Goal: Task Accomplishment & Management: Manage account settings

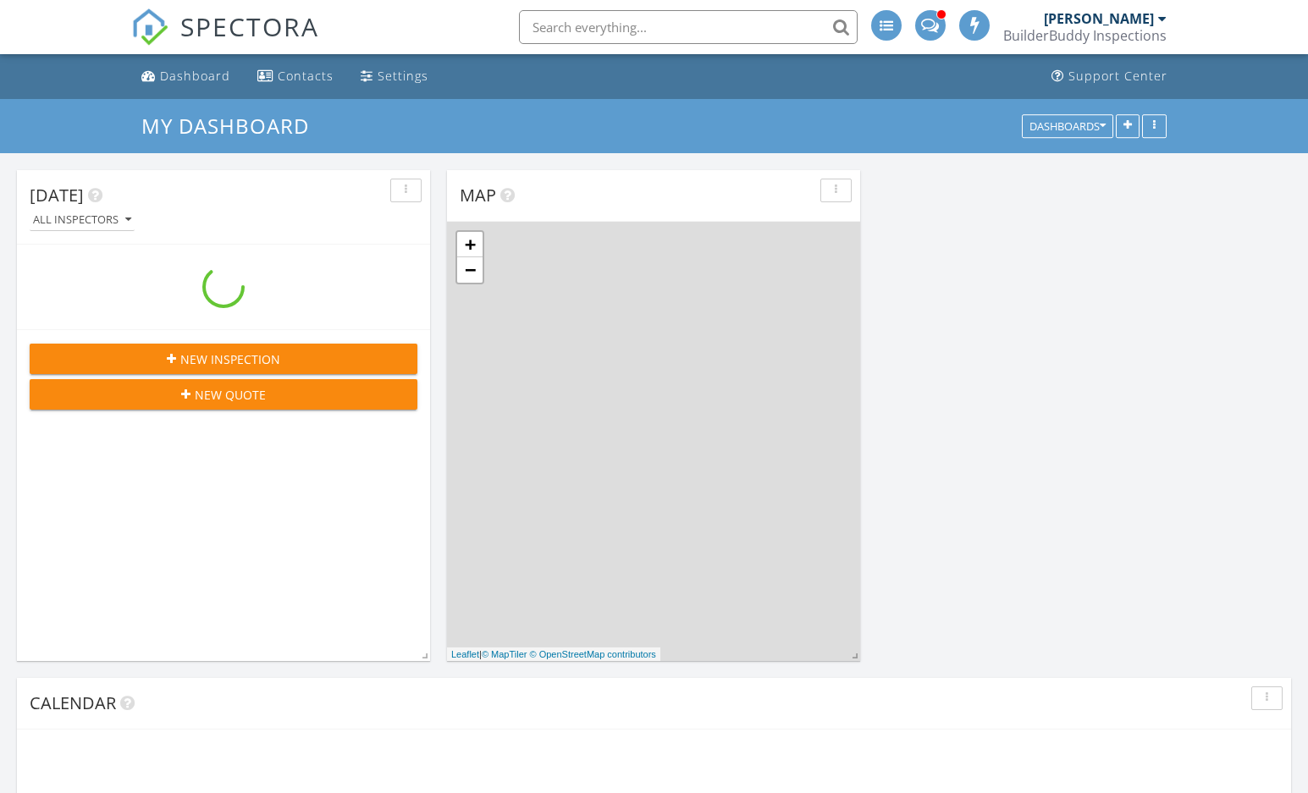
scroll to position [1398, 1334]
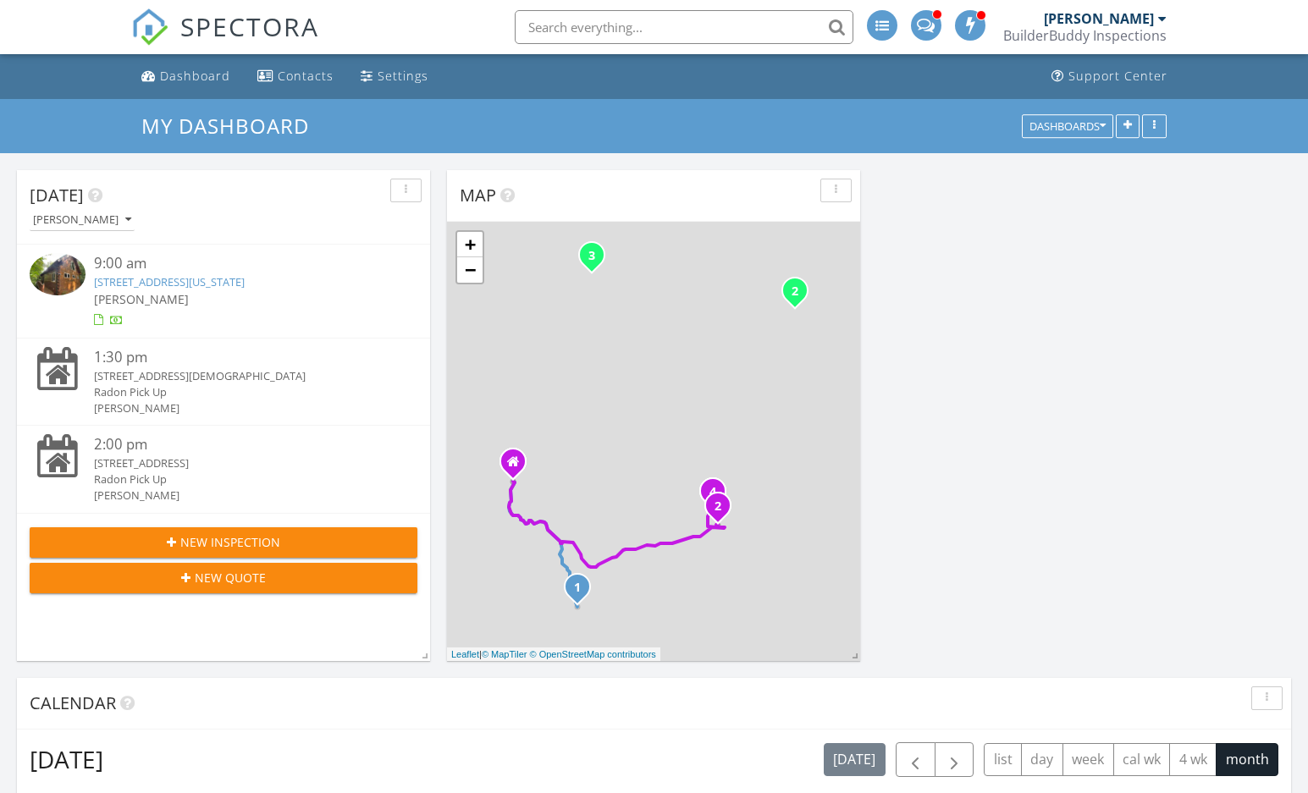
click at [149, 463] on div "2399 El Miner Dr, Mars Hill, NC 28754" at bounding box center [239, 464] width 291 height 16
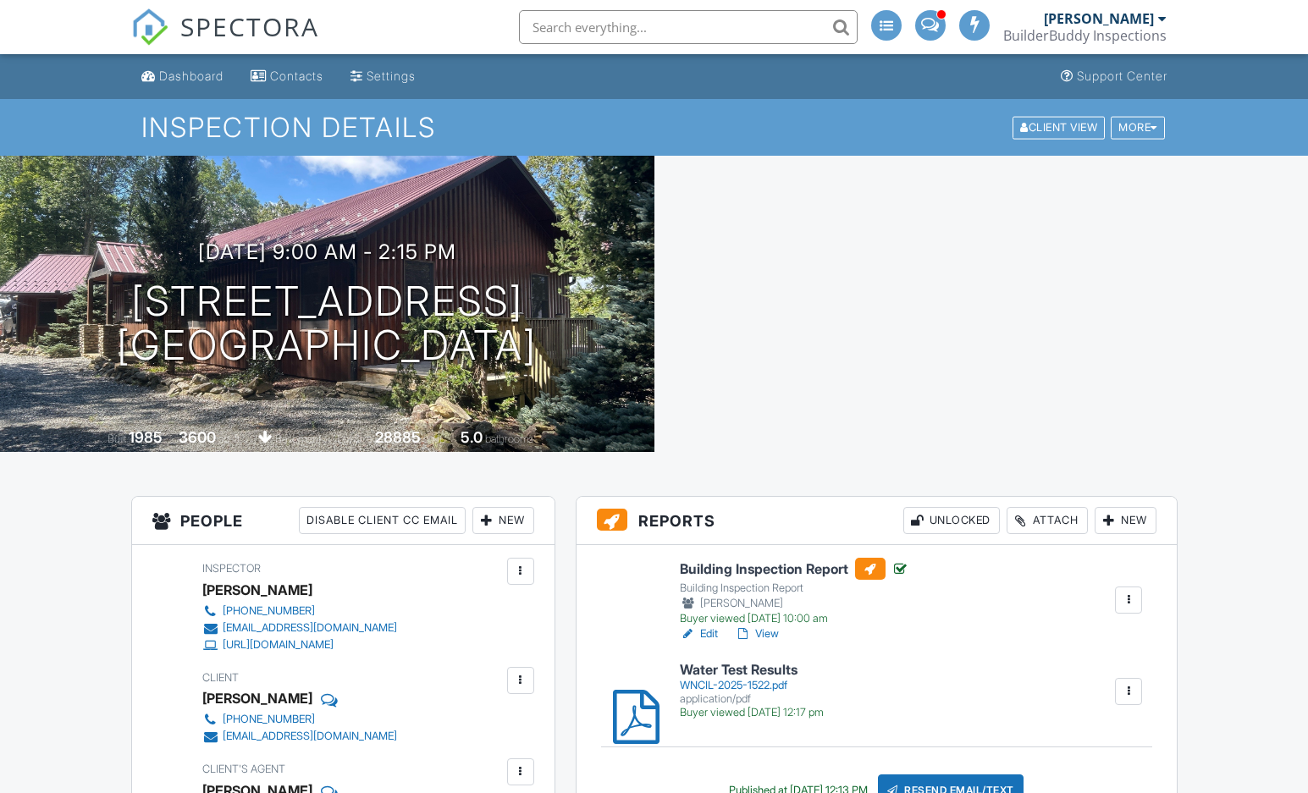
click at [732, 679] on div "WNCIL-2025-1522.pdf" at bounding box center [752, 686] width 144 height 14
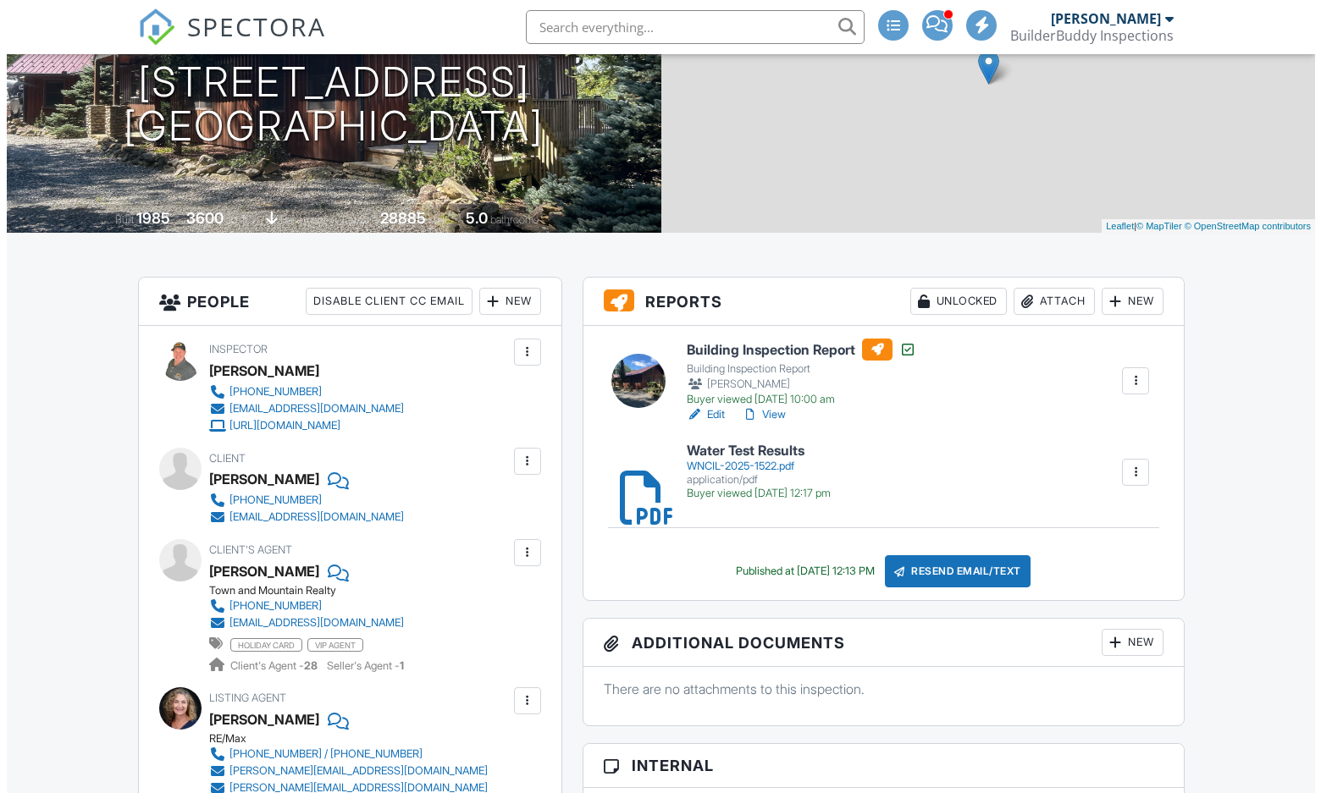
scroll to position [169, 0]
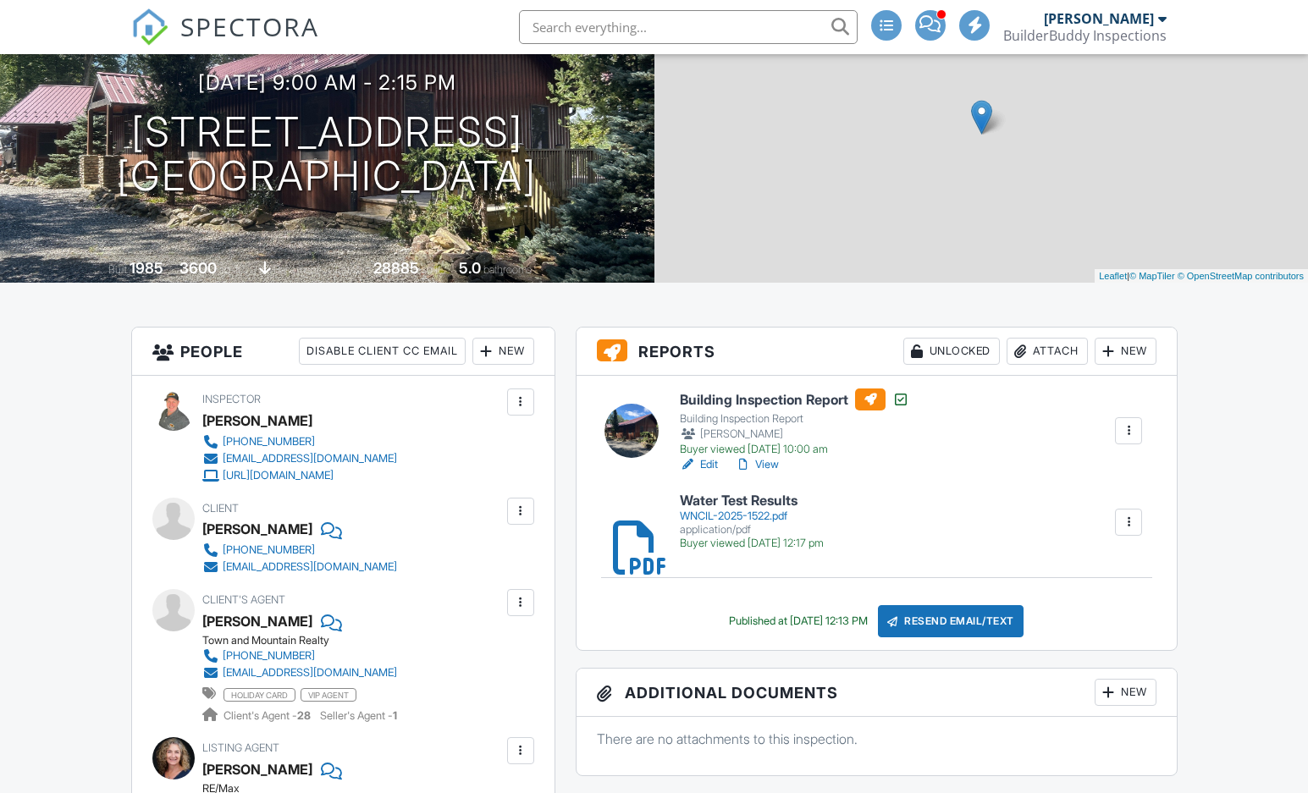
click at [1059, 347] on div "Attach" at bounding box center [1047, 351] width 81 height 27
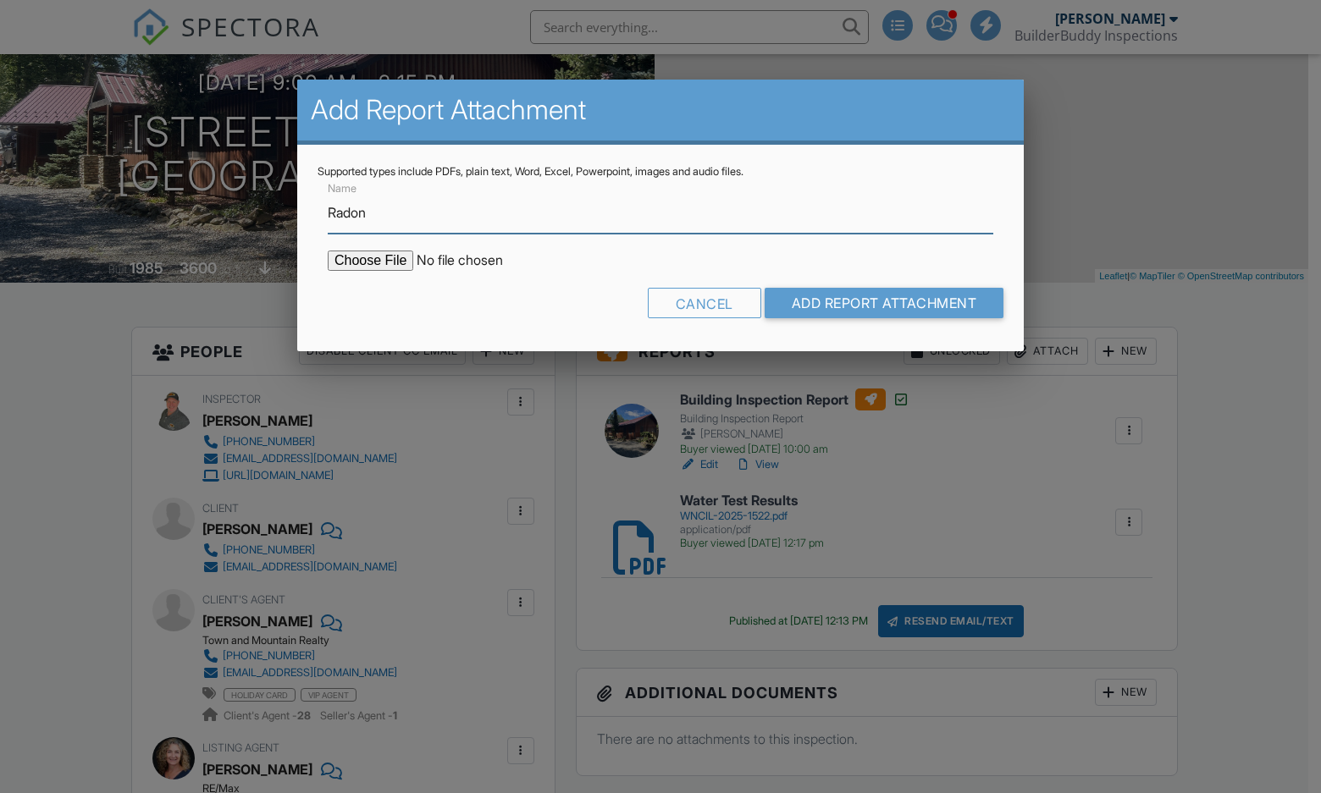
type input "Radon Report (high)"
click at [382, 260] on input "file" at bounding box center [472, 261] width 288 height 20
type input "C:\fakepath\2399 El Miner.pdf"
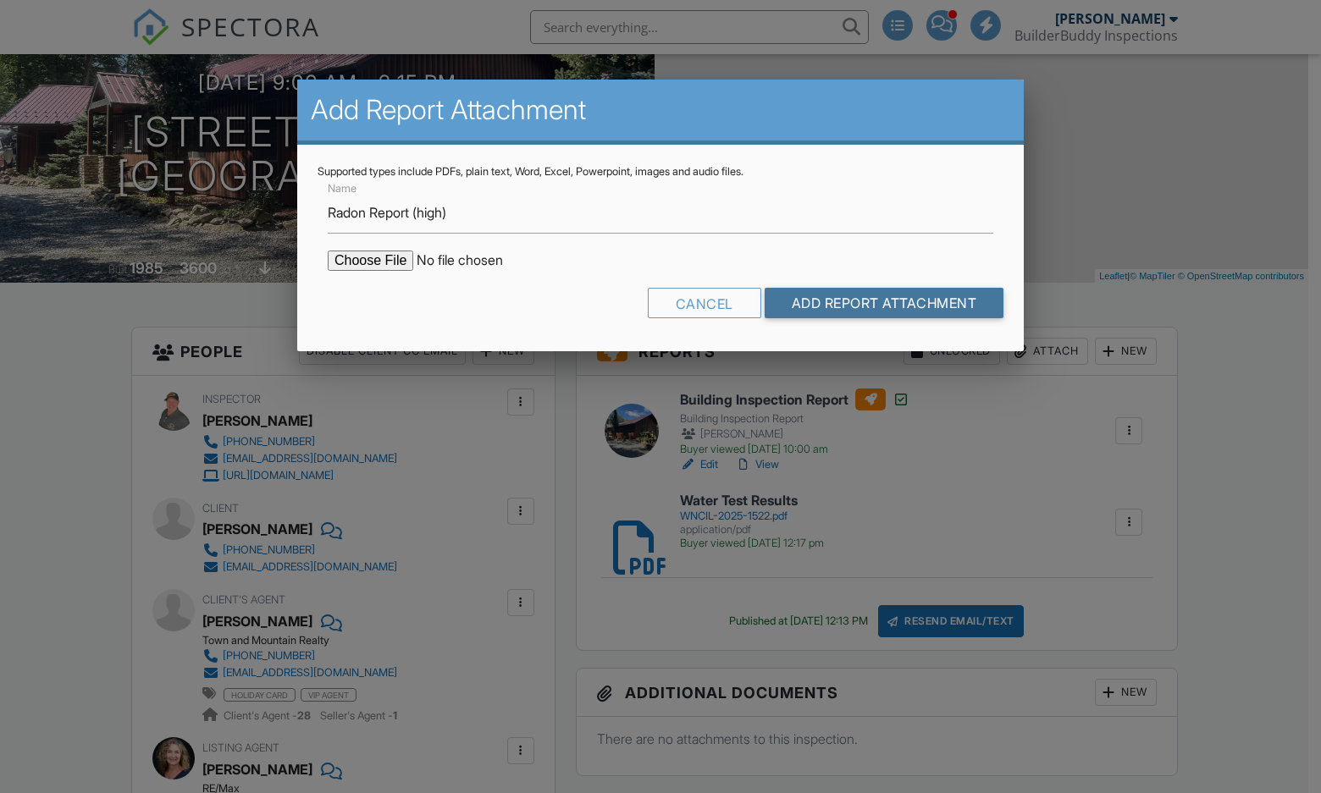
click at [847, 313] on input "Add Report Attachment" at bounding box center [885, 303] width 240 height 30
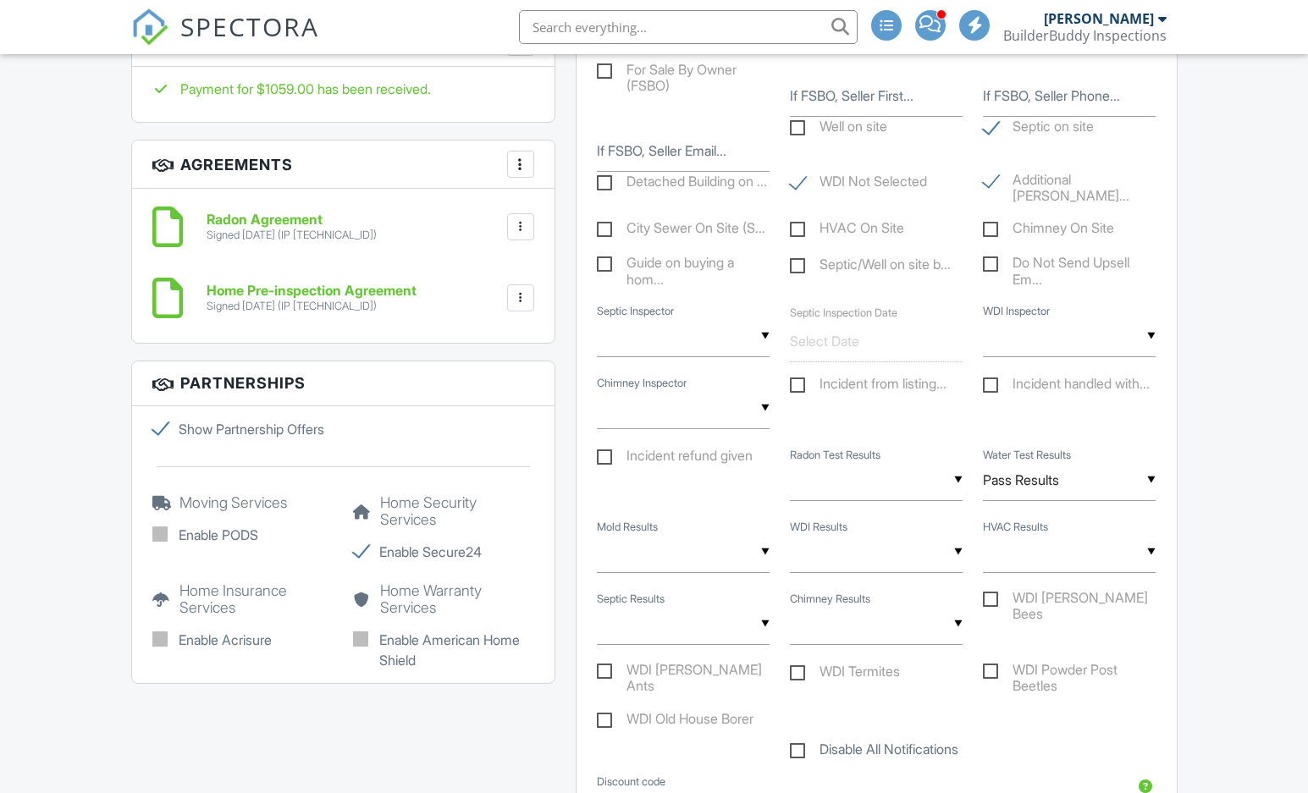
scroll to position [1524, 0]
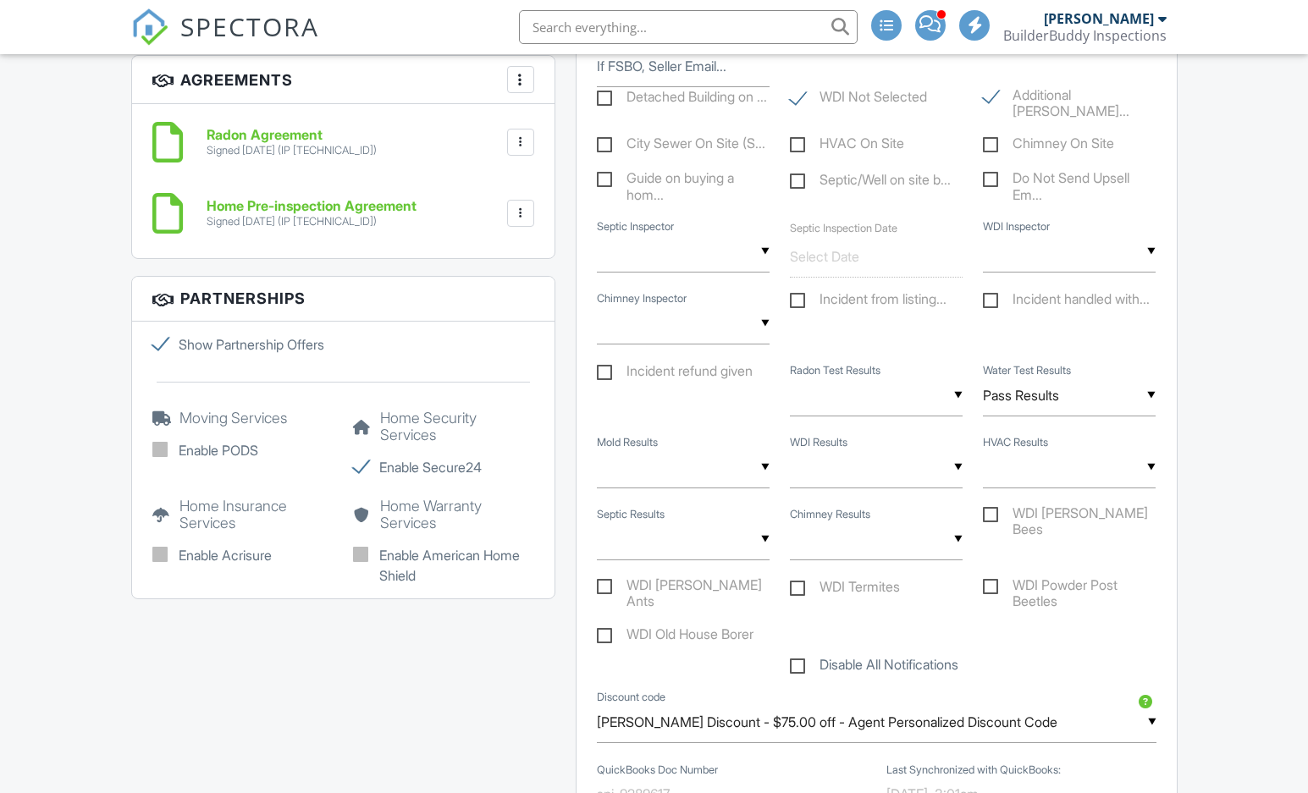
click at [822, 417] on div "▼ High Low High Conditions not maintained Low Conditions Not Maintained Margina…" at bounding box center [876, 395] width 173 height 41
click at [829, 503] on span "High" at bounding box center [835, 482] width 57 height 42
type input "High"
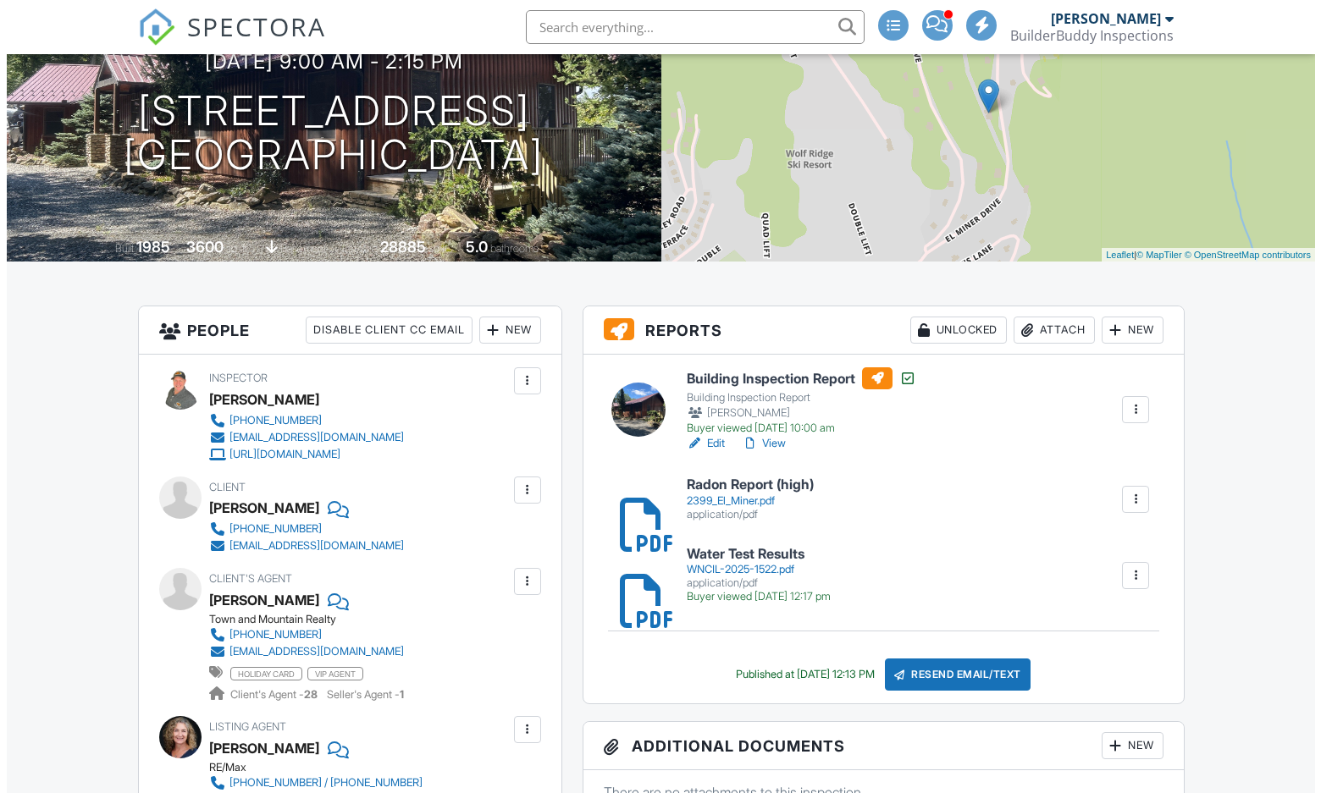
scroll to position [339, 0]
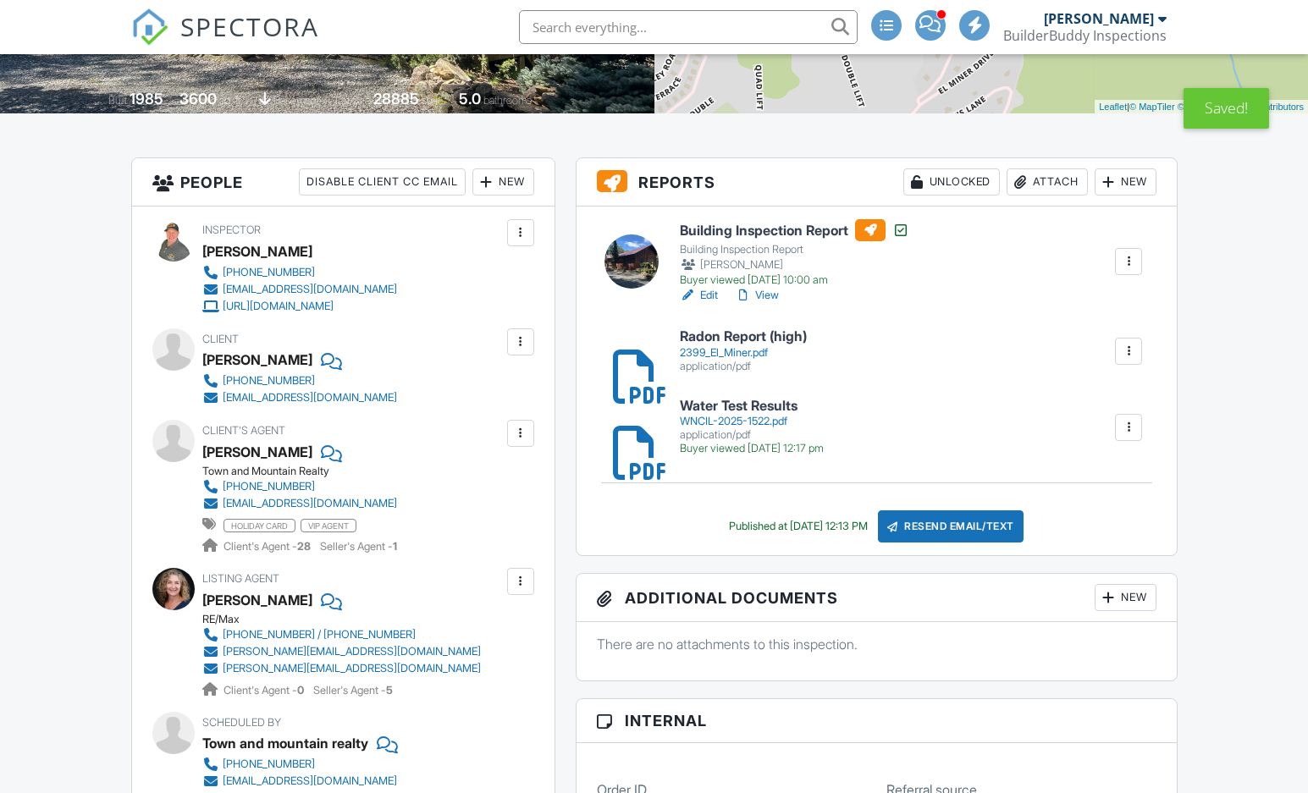
click at [991, 533] on div "Resend Email/Text" at bounding box center [951, 527] width 146 height 32
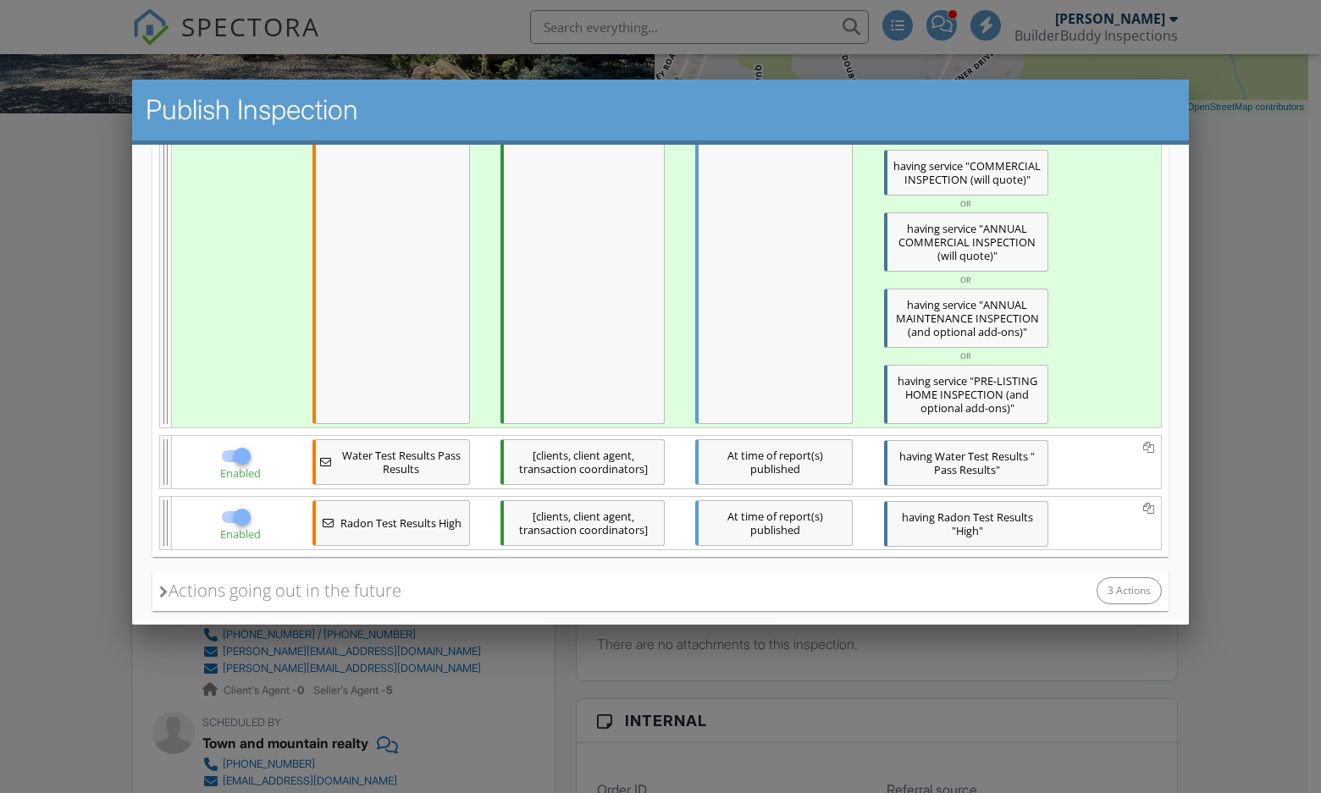
scroll to position [947, 0]
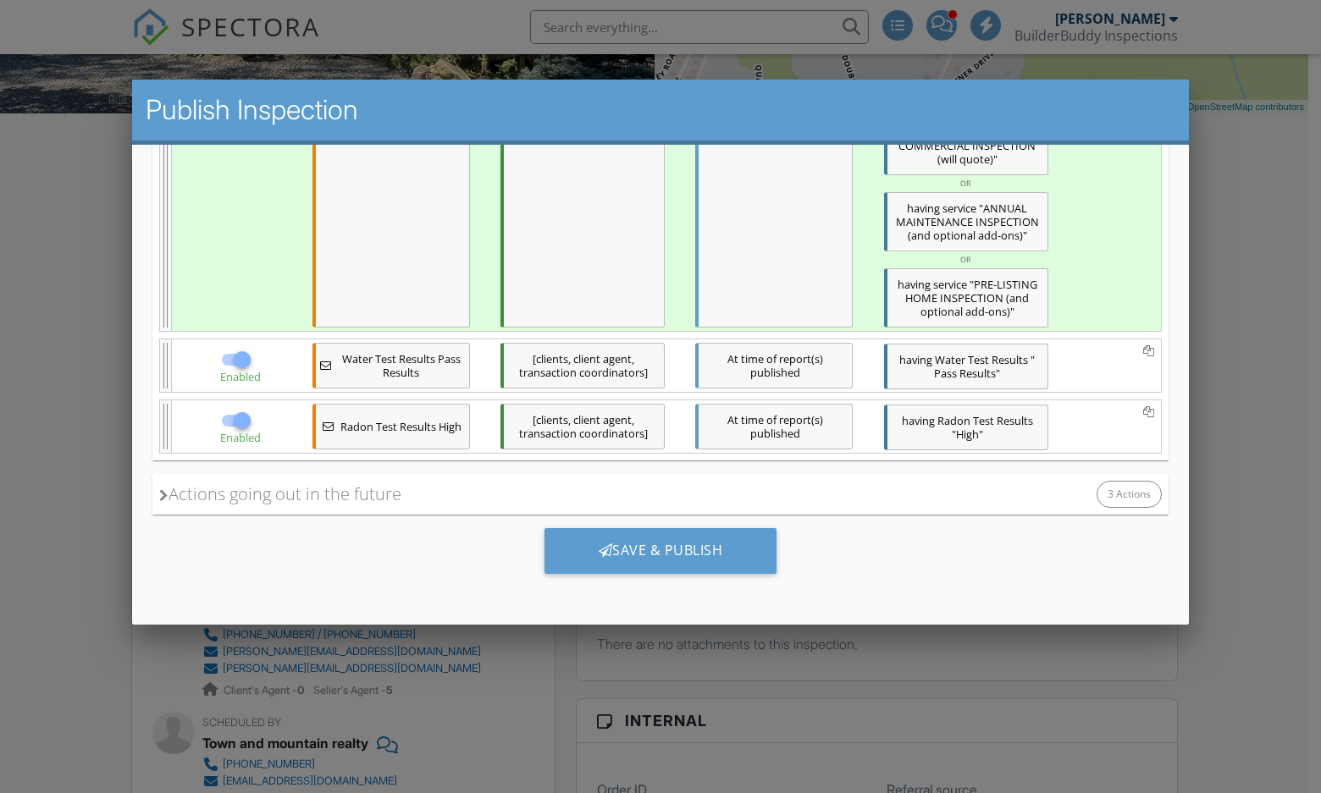
click at [537, 401] on div "[clients, client agent, transaction coordinators]" at bounding box center [582, 426] width 164 height 52
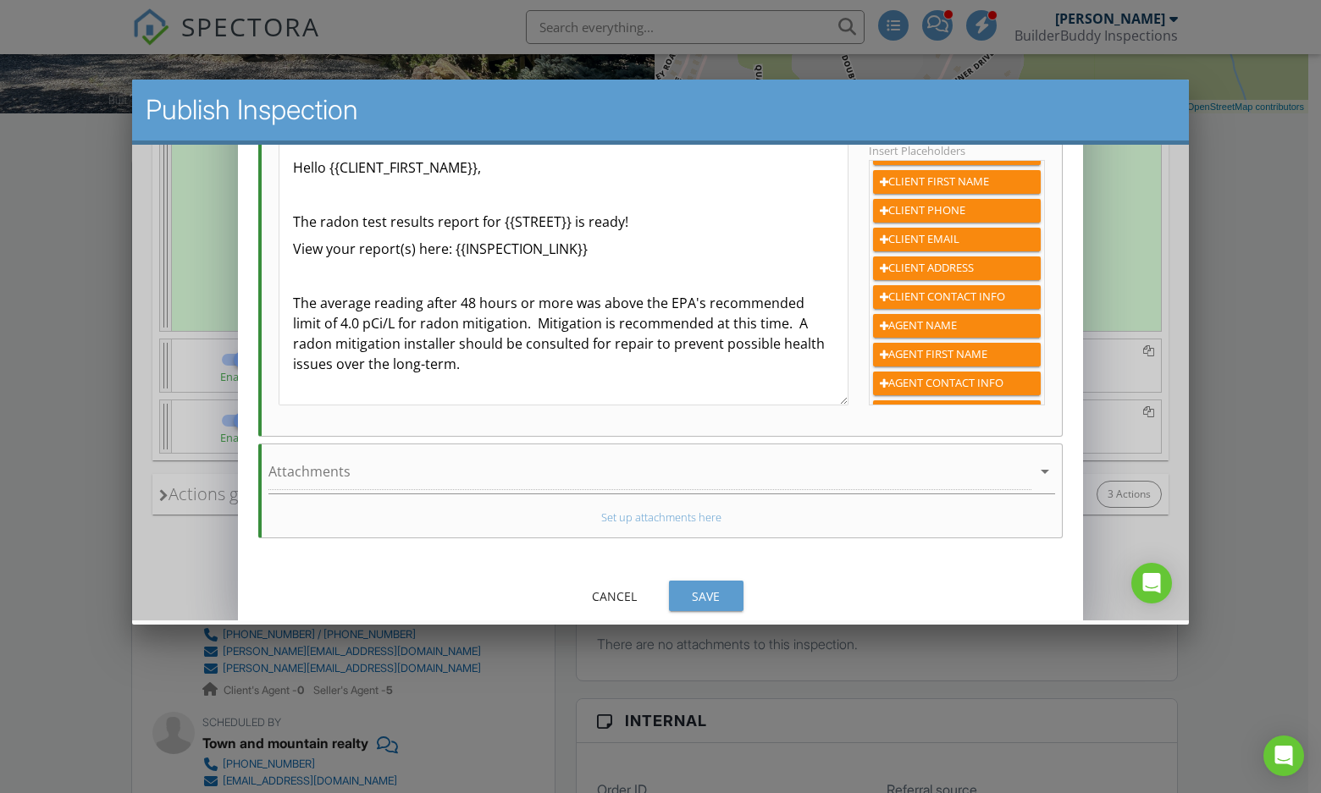
scroll to position [415, 0]
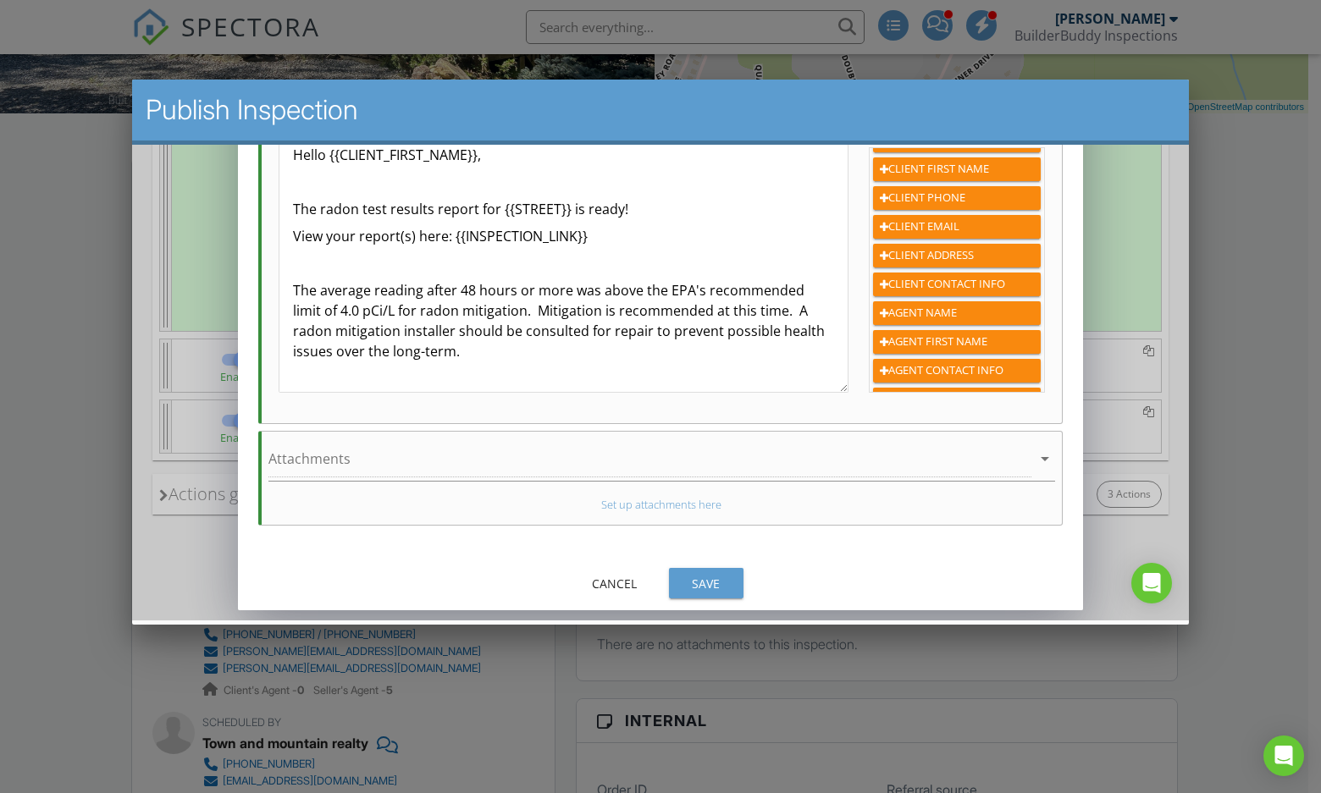
click at [704, 574] on div "Save" at bounding box center [705, 583] width 47 height 18
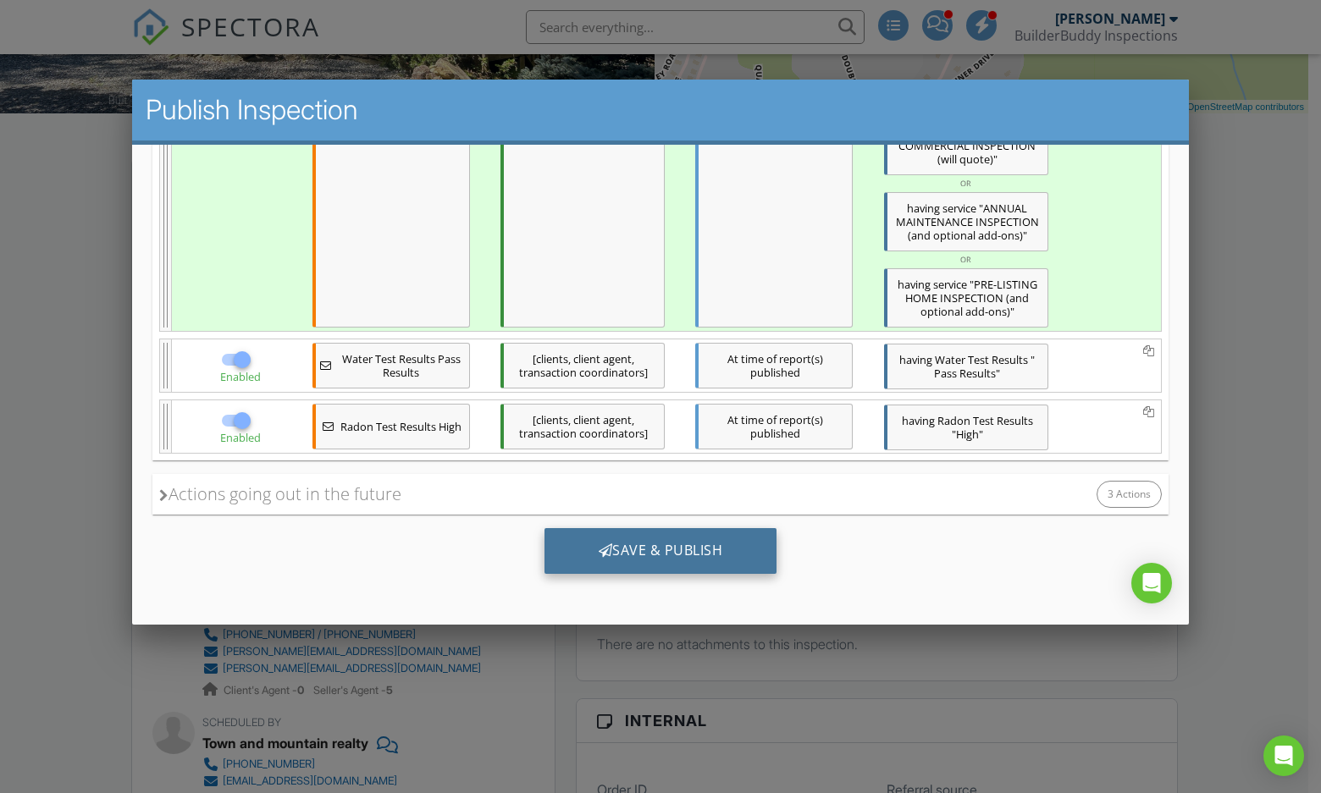
click at [691, 535] on div "Save & Publish" at bounding box center [660, 550] width 233 height 46
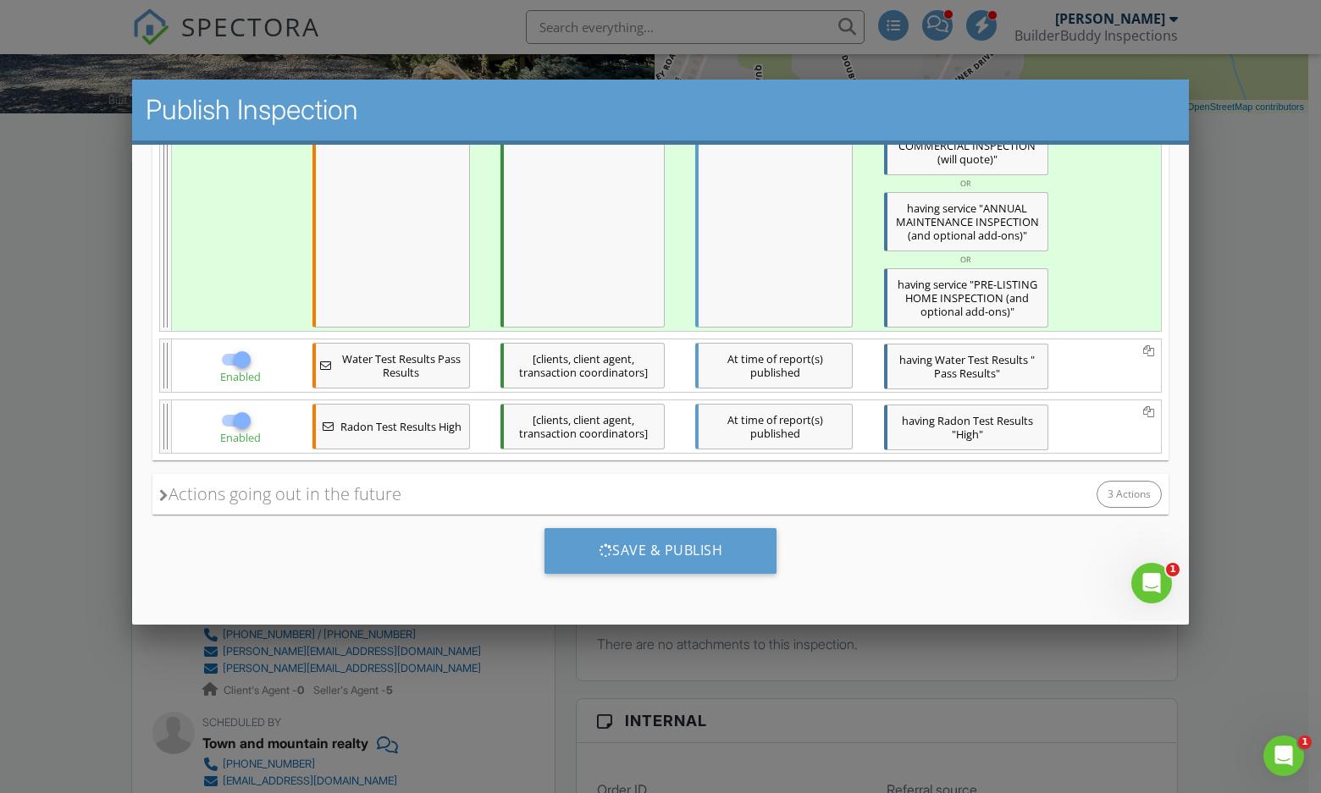
scroll to position [0, 0]
